Goal: Find contact information: Find contact information

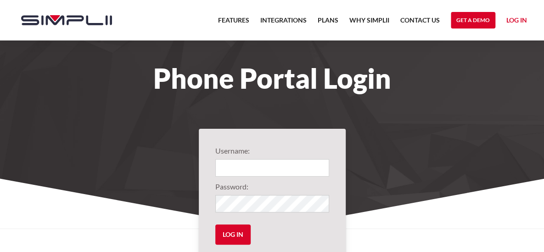
click at [242, 167] on input "Login" at bounding box center [272, 167] width 114 height 17
click at [516, 22] on link "Log in" at bounding box center [517, 22] width 21 height 14
click at [252, 170] on input "Login" at bounding box center [272, 167] width 114 height 17
click at [419, 17] on link "Contact US" at bounding box center [421, 23] width 40 height 16
